Goal: Information Seeking & Learning: Learn about a topic

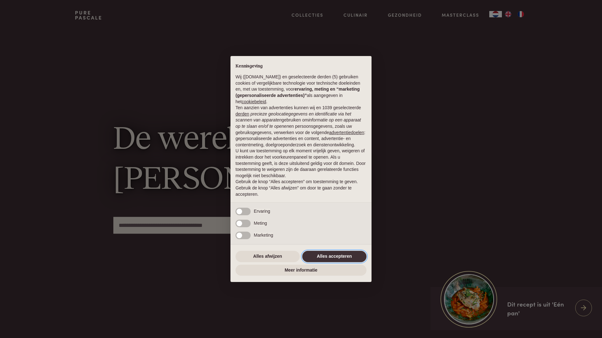
click at [324, 254] on button "Alles accepteren" at bounding box center [334, 256] width 64 height 11
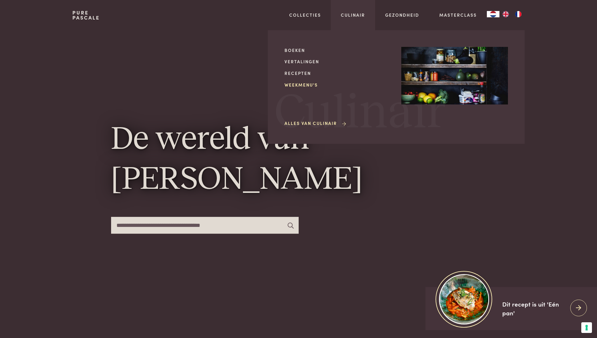
click at [310, 85] on link "Weekmenu's" at bounding box center [337, 85] width 107 height 7
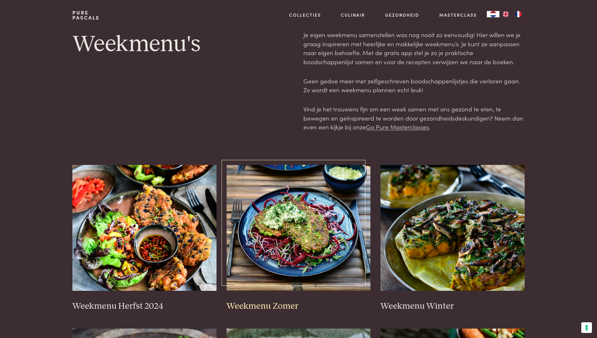
click at [304, 225] on img at bounding box center [299, 228] width 144 height 126
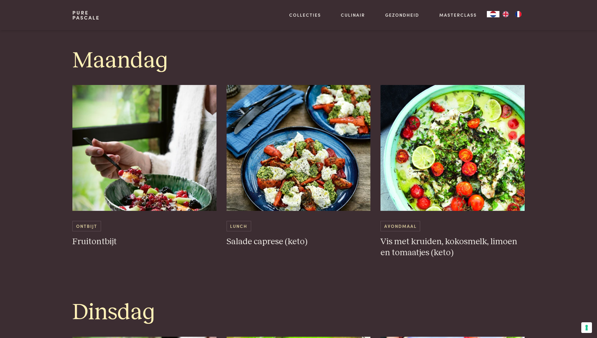
scroll to position [378, 0]
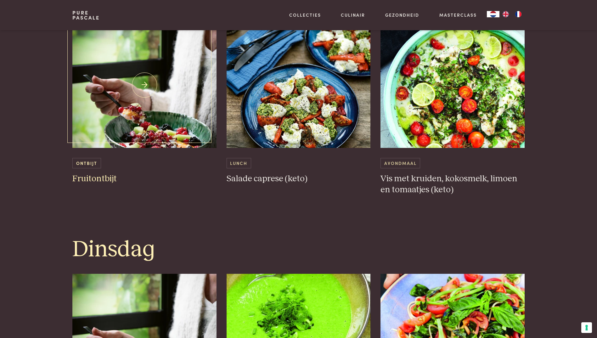
click at [144, 114] on img at bounding box center [144, 85] width 144 height 126
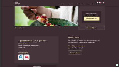
scroll to position [157, 0]
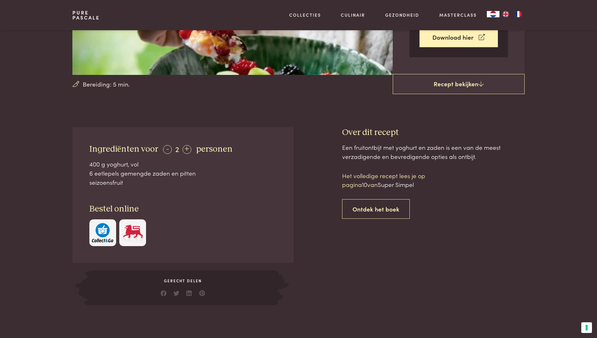
click at [102, 233] on img "button" at bounding box center [102, 232] width 21 height 19
click at [135, 234] on img at bounding box center [132, 232] width 21 height 19
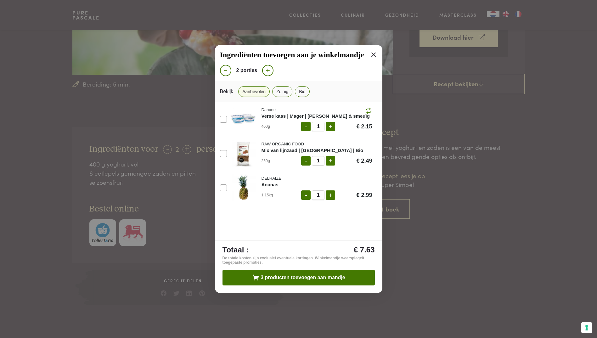
click at [271, 150] on div "Mix van lijnzaad | [GEOGRAPHIC_DATA] | Bio" at bounding box center [317, 150] width 111 height 7
click at [241, 150] on img at bounding box center [243, 153] width 27 height 27
